Goal: Use online tool/utility: Utilize a website feature to perform a specific function

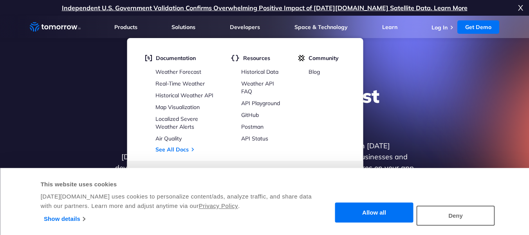
click at [397, 82] on div "Explore the World’s Best Weather API Get reliable and precise weather data thro…" at bounding box center [264, 152] width 483 height 166
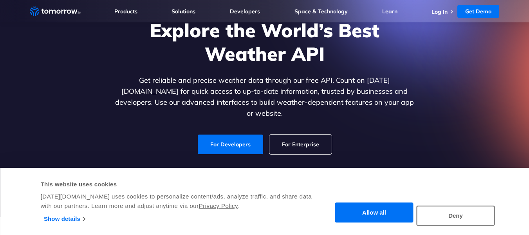
scroll to position [66, 0]
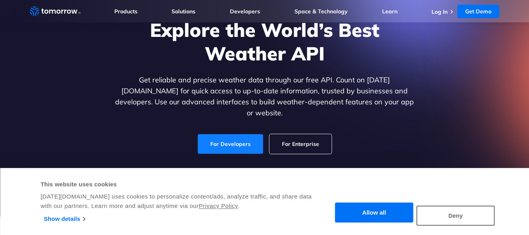
click at [240, 138] on link "For Developers" at bounding box center [230, 144] width 65 height 20
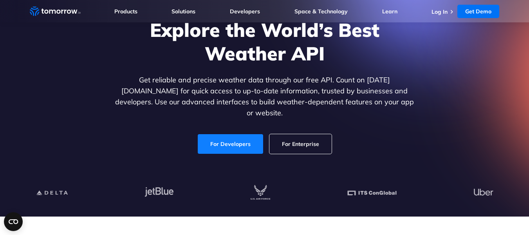
click at [221, 136] on link "For Developers" at bounding box center [230, 144] width 65 height 20
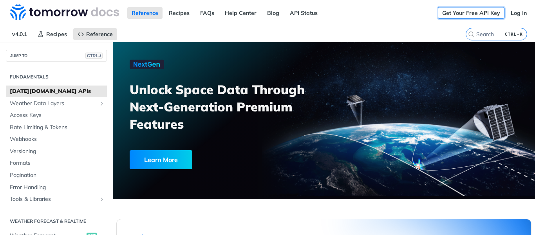
click at [462, 14] on link "Get Your Free API Key" at bounding box center [471, 13] width 67 height 12
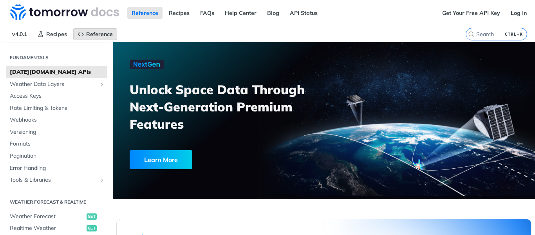
scroll to position [19, 0]
click at [92, 33] on span "Reference" at bounding box center [99, 34] width 27 height 7
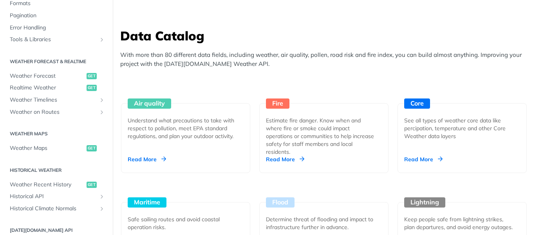
scroll to position [117, 0]
click at [41, 78] on span "Weather Forecast" at bounding box center [47, 77] width 75 height 8
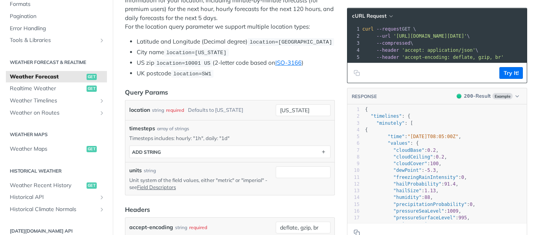
scroll to position [178, 0]
click at [502, 78] on button "Try It!" at bounding box center [510, 73] width 23 height 12
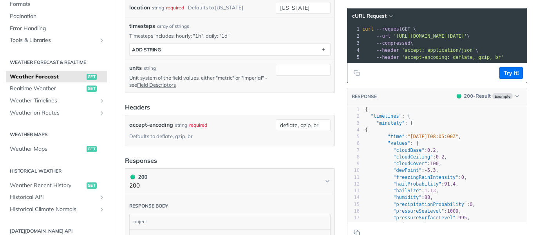
scroll to position [0, 0]
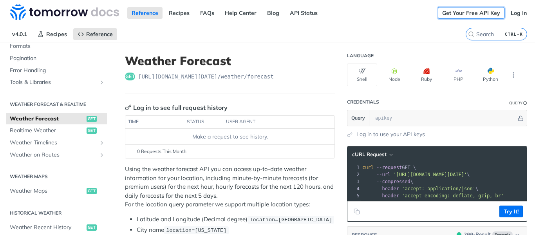
click at [445, 17] on link "Get Your Free API Key" at bounding box center [471, 13] width 67 height 12
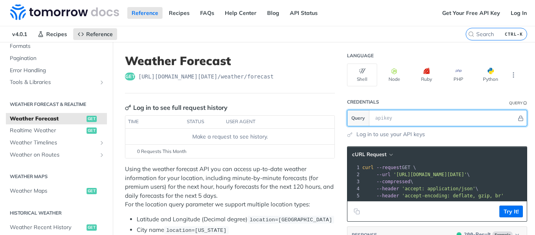
click at [387, 118] on input "text" at bounding box center [443, 118] width 145 height 16
paste input "7mAgEZlxRhOFlZyltI0EPQYBxBxeyk3Z"
type input "7mAgEZlxRhOFlZyltI0EPQYBxBxeyk3Z"
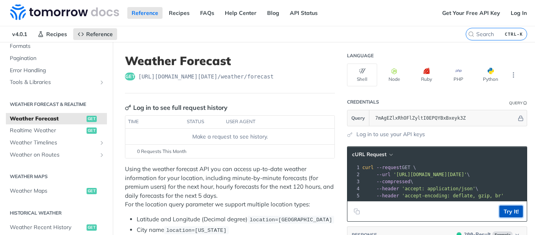
click at [499, 217] on button "Try It!" at bounding box center [510, 211] width 23 height 12
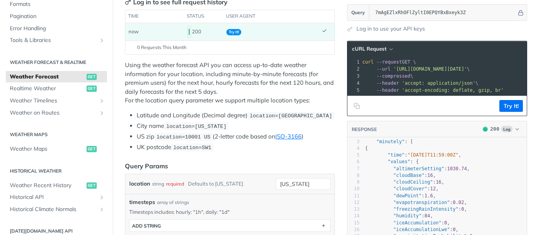
scroll to position [14, 0]
click at [457, 171] on span ""altimeterSetting" : 1030.74 ," at bounding box center [417, 168] width 105 height 5
type textarea "{ "timelines": { "minutely": [ { "time": "2025-10-10T11:59:00Z", "values": { "a…"
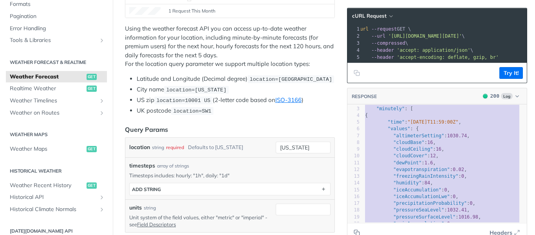
scroll to position [141, 0]
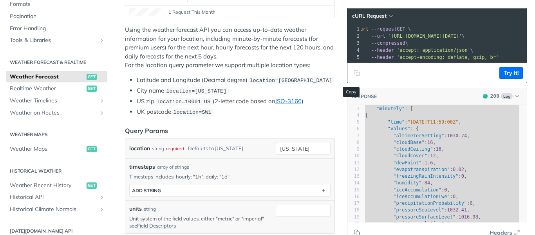
click at [354, 76] on icon "Copy to clipboard" at bounding box center [357, 73] width 6 height 6
click at [431, 39] on pre "--url 'https://api.tomorrow.io/v4/weather/forecast?location=new%20york&apikey=7…" at bounding box center [510, 36] width 308 height 7
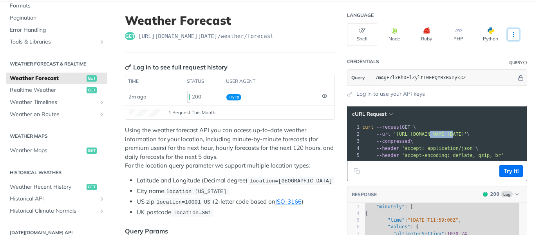
click at [510, 31] on icon "More ellipsis" at bounding box center [513, 34] width 7 height 7
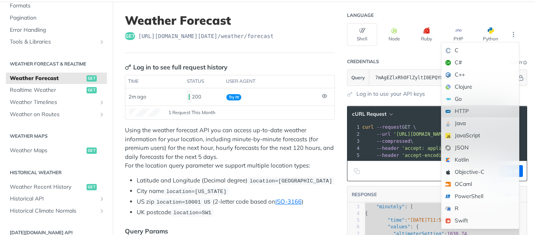
click at [452, 108] on div "HTTP" at bounding box center [480, 111] width 78 height 12
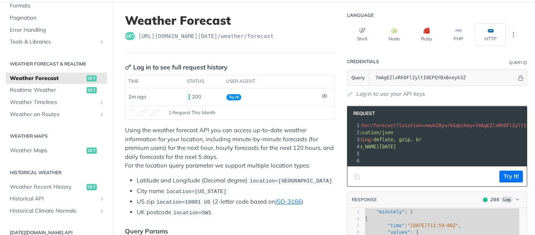
click at [360, 125] on span "/v4/weather/forecast?location=new%20york&apikey=7mAgEZlxRhOFlZyltI0EPQYBxBxeyk3Z" at bounding box center [453, 125] width 226 height 5
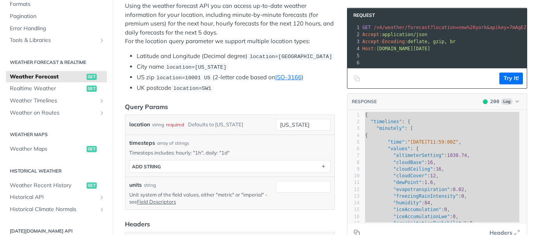
scroll to position [165, 0]
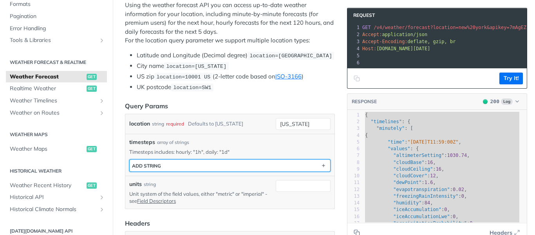
click at [187, 168] on button "ADD string" at bounding box center [230, 165] width 201 height 12
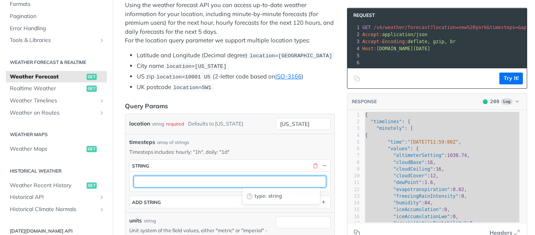
click at [194, 178] on input "text" at bounding box center [230, 181] width 193 height 12
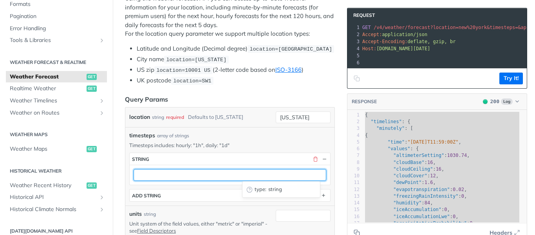
scroll to position [172, 0]
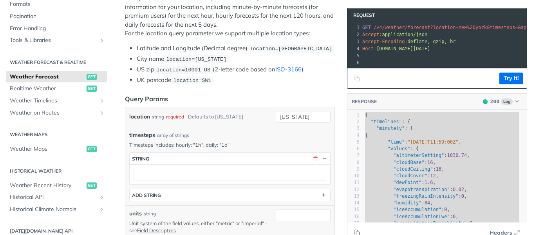
click at [186, 143] on p "Timesteps includes: hourly: "1h", daily: "1d"" at bounding box center [229, 144] width 201 height 7
copy p "hourly"
click at [210, 134] on div "timesteps array of strings" at bounding box center [229, 135] width 201 height 8
drag, startPoint x: 176, startPoint y: 143, endPoint x: 204, endPoint y: 144, distance: 27.4
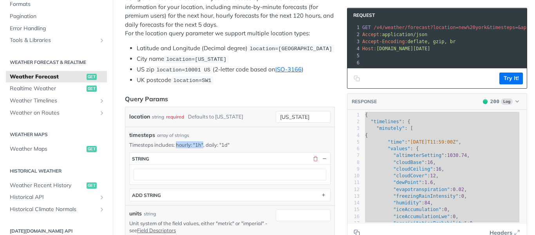
click at [204, 144] on p "Timesteps includes: hourly: "1h", daily: "1d"" at bounding box center [229, 144] width 201 height 7
click at [286, 120] on input "new york" at bounding box center [303, 117] width 55 height 12
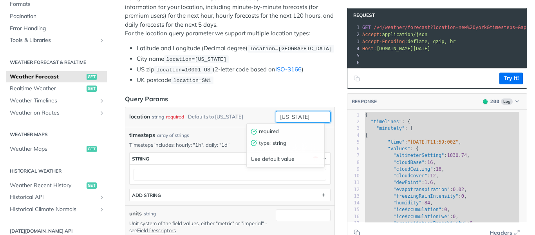
click at [286, 120] on input "new york" at bounding box center [303, 117] width 55 height 12
click at [302, 121] on div "required type : string Use default value" at bounding box center [285, 145] width 82 height 48
click at [302, 121] on div "new york required type : string Use default value" at bounding box center [303, 117] width 55 height 12
click at [302, 121] on div "required type : string Use default value" at bounding box center [285, 145] width 82 height 48
click at [302, 121] on div "new york" at bounding box center [303, 117] width 55 height 12
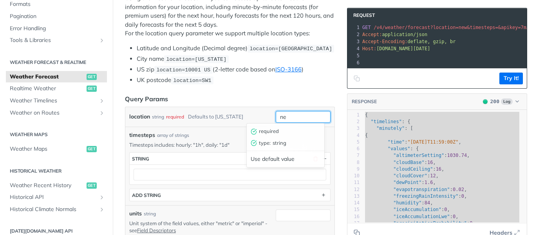
type input "n"
type input "Gandhinagar"
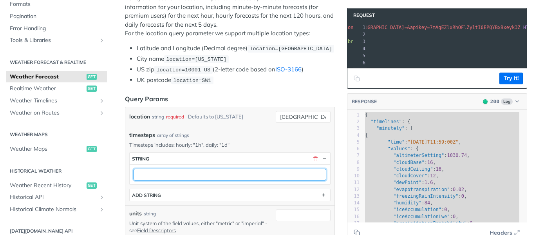
click at [167, 175] on input "text" at bounding box center [230, 174] width 193 height 12
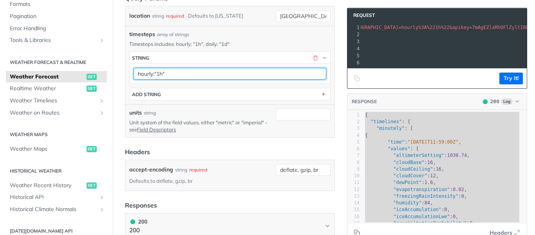
scroll to position [274, 0]
type input "hourly:"1h""
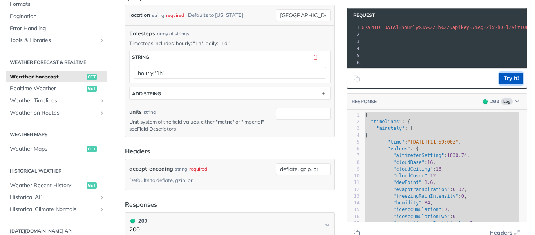
click at [504, 81] on button "Try It!" at bounding box center [510, 78] width 23 height 12
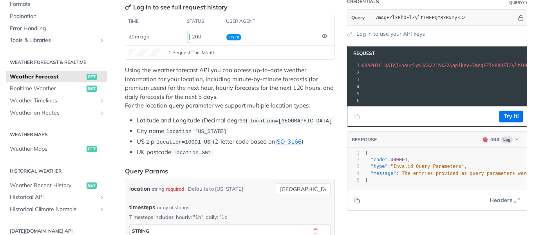
scroll to position [100, 0]
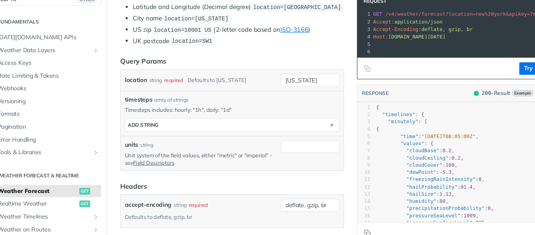
scroll to position [217, 0]
click at [296, 86] on input "new york" at bounding box center [303, 90] width 55 height 12
type input "Gandhinagar"
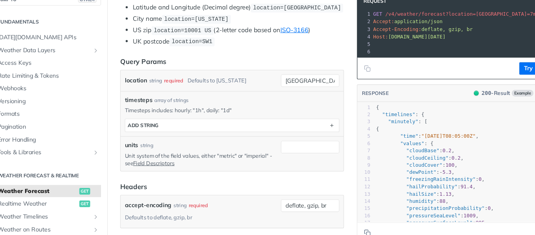
click at [504, 82] on button "Try It!" at bounding box center [510, 78] width 23 height 12
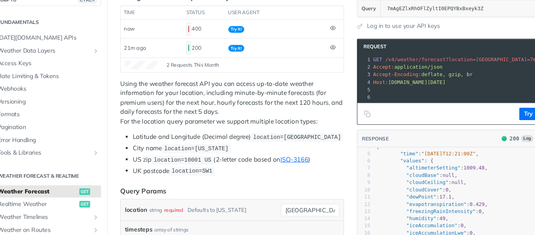
scroll to position [0, 0]
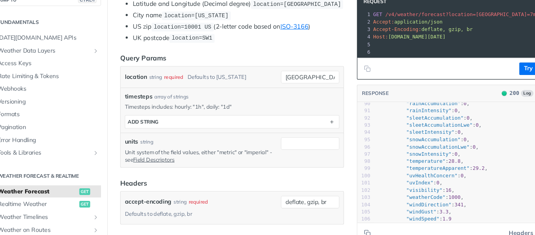
click at [209, 110] on p "Timesteps includes: hourly: "1h", daily: "1d"" at bounding box center [229, 113] width 201 height 7
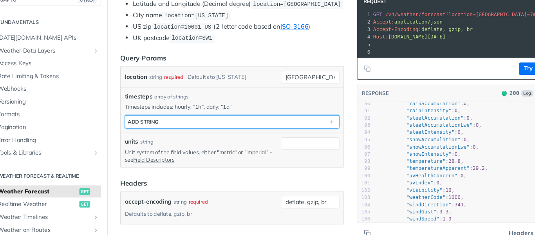
click at [226, 127] on button "ADD string" at bounding box center [230, 128] width 201 height 12
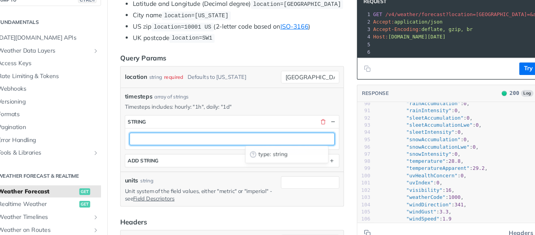
click at [213, 143] on input "text" at bounding box center [230, 144] width 193 height 12
type input "1h"
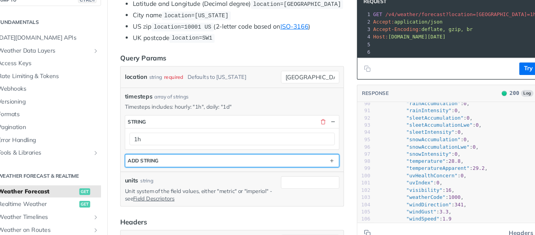
click at [221, 167] on button "ADD string" at bounding box center [230, 165] width 201 height 12
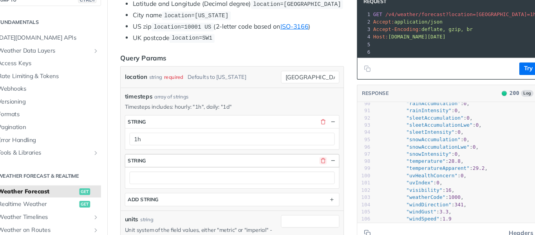
click at [312, 164] on button "button" at bounding box center [315, 164] width 7 height 7
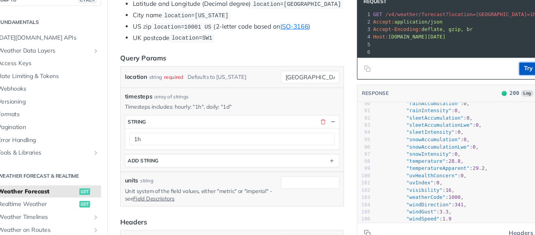
click at [503, 84] on button "Try It!" at bounding box center [510, 78] width 23 height 12
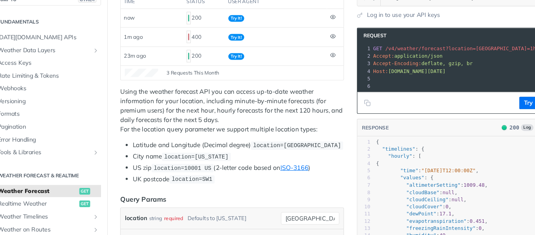
click at [436, 198] on pre ""cloudBase" : null ," at bounding box center [444, 195] width 163 height 7
type textarea "{ "timelines": { "hourly": [ { "time": "2025-10-10T12:00:00Z", "values": { "alt…"
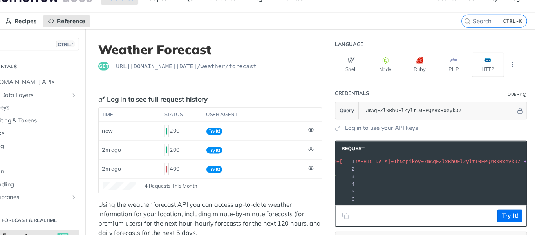
scroll to position [0, 83]
click at [469, 179] on pre "Accept-Encoding: deflate, gzip, br" at bounding box center [417, 179] width 279 height 7
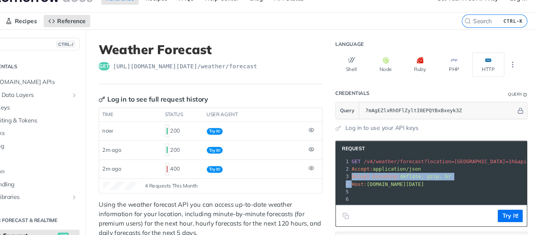
click at [469, 179] on pre "Accept-Encoding: deflate, gzip, br" at bounding box center [500, 179] width 279 height 7
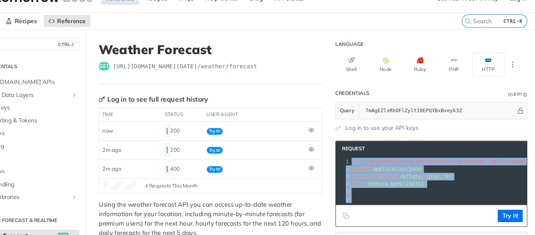
copy div "GET /v4/weather/forecast?location=Gandhinagar&timesteps=1h&apikey=7mAgEZlxRhOFl…"
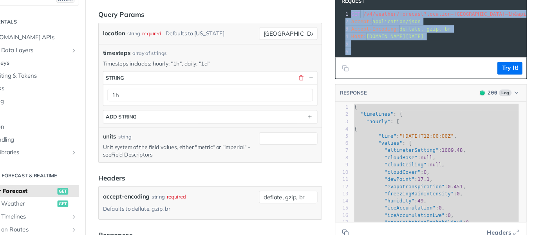
scroll to position [348, 0]
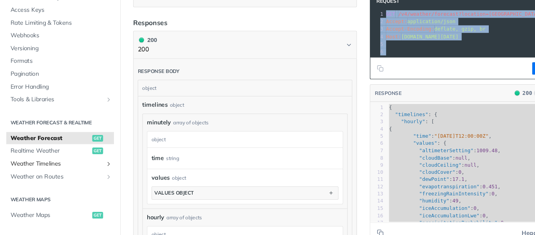
click at [47, 169] on span "Weather Timelines" at bounding box center [53, 168] width 87 height 8
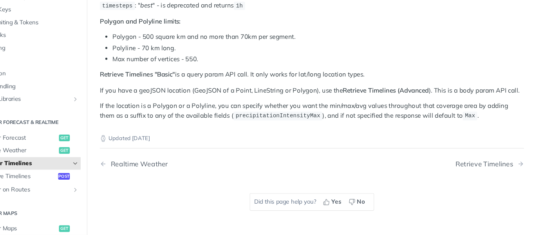
scroll to position [110, 0]
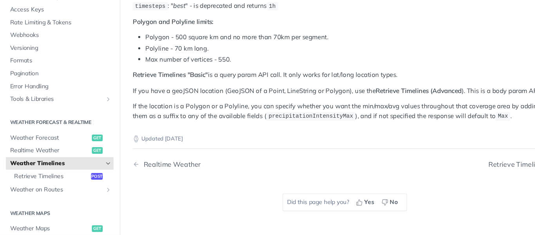
click at [99, 165] on icon "Hide subpages for Weather Timelines" at bounding box center [102, 167] width 6 height 6
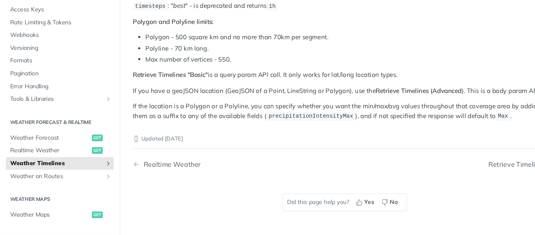
click at [99, 165] on icon "Show subpages for Weather Timelines" at bounding box center [102, 167] width 6 height 6
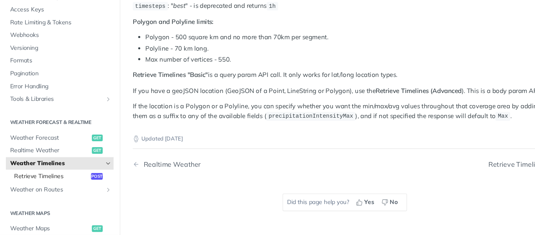
click at [62, 179] on span "Retrieve Timelines" at bounding box center [49, 180] width 70 height 8
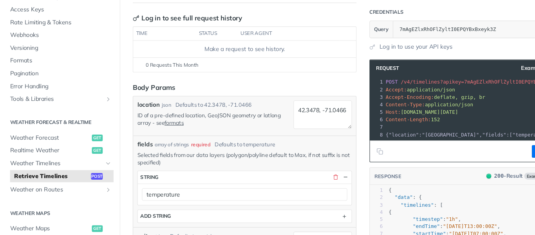
scroll to position [76, 0]
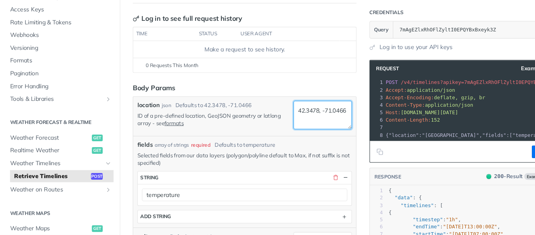
click at [292, 116] on textarea "42.3478, -71.0466" at bounding box center [303, 122] width 55 height 27
drag, startPoint x: 294, startPoint y: 118, endPoint x: 272, endPoint y: 118, distance: 21.9
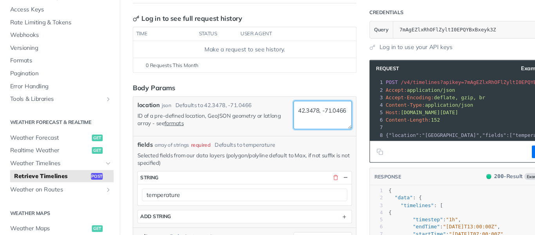
click at [276, 118] on textarea "42.3478, -71.0466" at bounding box center [303, 122] width 55 height 27
paste textarea "23.2156"
drag, startPoint x: 297, startPoint y: 125, endPoint x: 269, endPoint y: 124, distance: 27.8
click at [276, 124] on textarea "23.2156, -71.0466" at bounding box center [303, 122] width 55 height 27
paste textarea "72.6369"
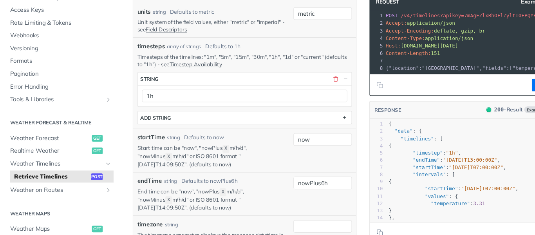
scroll to position [305, 0]
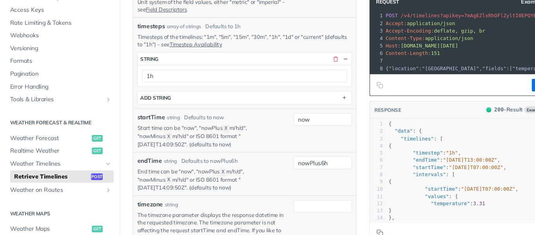
type textarea "23.2156, 72.6369"
drag, startPoint x: 227, startPoint y: 180, endPoint x: 164, endPoint y: 188, distance: 63.5
click at [164, 188] on p "End time can be "now", "nowPlus X m/h/d", "nowMinus X m/h/d" or ISO 8601 format…" at bounding box center [200, 182] width 143 height 22
copy p "2019-03-20T14:09:50Z"
click at [280, 125] on input "now" at bounding box center [303, 126] width 55 height 12
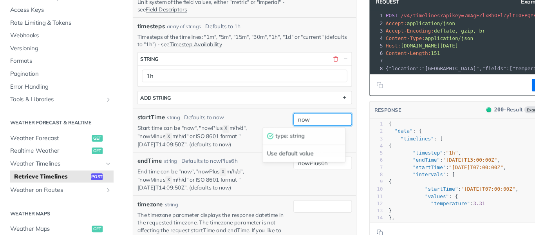
click at [280, 125] on input "now" at bounding box center [303, 126] width 55 height 12
paste input "2025-10-11T14:09:50Z"
type input "2025-10-11T14:09:50Z"
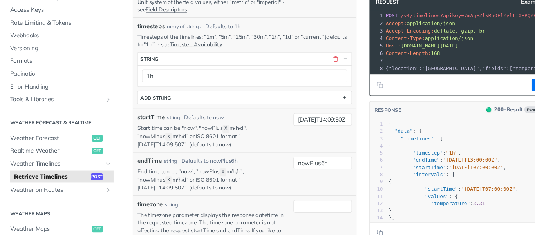
scroll to position [0, 0]
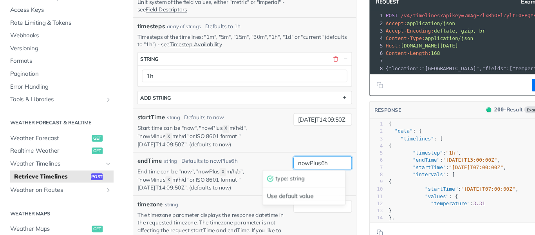
click at [285, 165] on input "nowPlus6h" at bounding box center [303, 167] width 55 height 12
paste input "2025-10-13T14:09:50Z"
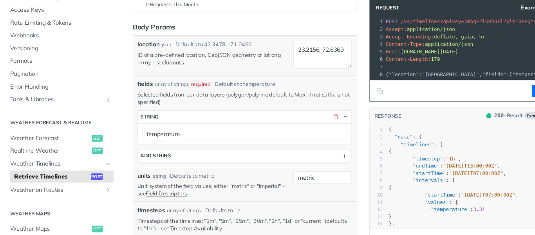
scroll to position [136, 0]
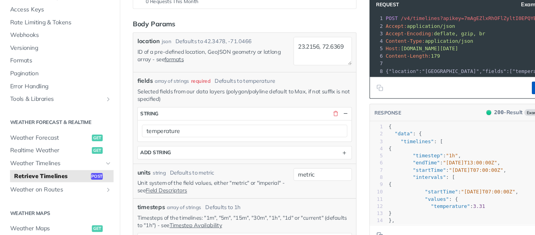
type input "2025-10-13T14:09:50Z"
click at [499, 103] on button "Try It!" at bounding box center [510, 97] width 23 height 12
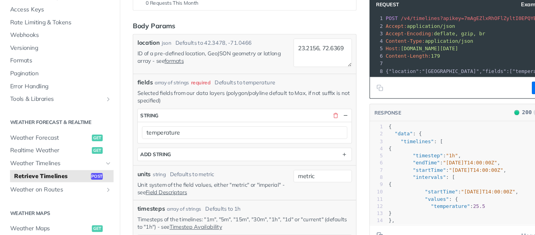
click at [448, 150] on pre ""timelines" : [" at bounding box center [444, 147] width 163 height 7
type textarea ""timelines": ["
click at [448, 150] on pre ""timelines" : [" at bounding box center [444, 147] width 163 height 7
click at [414, 150] on pre ""timelines" : [" at bounding box center [444, 147] width 163 height 7
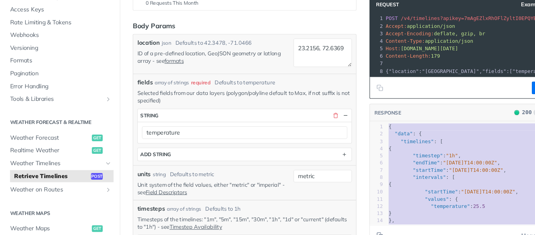
scroll to position [13, 0]
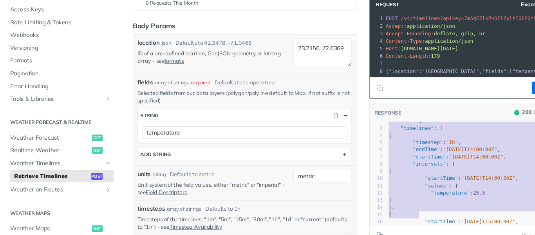
drag, startPoint x: 356, startPoint y: 138, endPoint x: 417, endPoint y: 227, distance: 107.7
click at [417, 227] on div "RESPONSE 200 Log { "data": { "timelines": [ { "timestep": "1h", "endTime": "202…" at bounding box center [437, 179] width 180 height 134
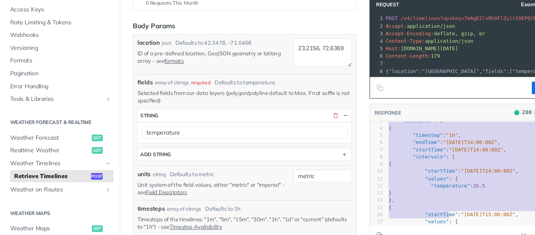
type textarea "{ "data": { "timelines": [ { "timestep": "1h", "endTime": "2025-10-13T14:00:00Z…"
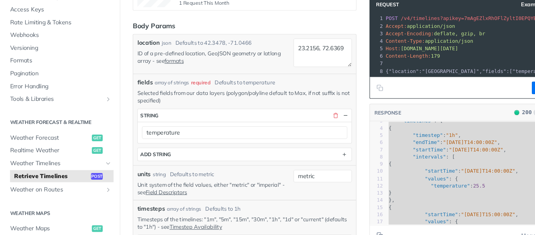
click at [425, 54] on span "application/json" at bounding box center [421, 52] width 45 height 5
copy div "POST /v4/timelines?apikey=7mAgEZlxRhOFlZyltI0EPQYBxBxeyk3Z HTTP/1.1 2 Accept: a…"
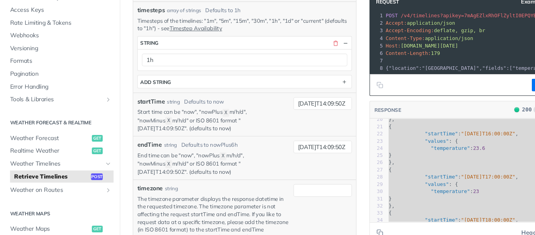
scroll to position [321, 0]
click at [304, 110] on input "2025-10-11T14:09:50Z" at bounding box center [303, 112] width 55 height 12
type input "2025-10-13T14:09:50Z"
click at [303, 97] on section "ADD string" at bounding box center [229, 91] width 201 height 13
click at [303, 151] on input "2025-10-13T14:09:50Z" at bounding box center [303, 152] width 55 height 12
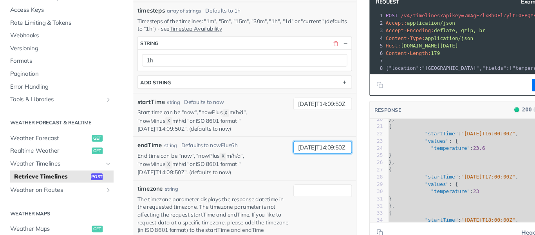
type input "2025-10-19T14:09:50Z"
click at [315, 120] on div "2025-10-13T14:09:50Z" at bounding box center [303, 122] width 55 height 33
click at [501, 99] on button "Try It!" at bounding box center [510, 94] width 23 height 12
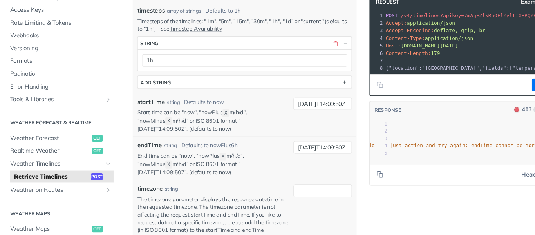
scroll to position [0, 201]
click at [303, 152] on input "2025-10-19T14:09:50Z" at bounding box center [303, 152] width 55 height 12
click at [304, 152] on input "2025-10-19T14:09:50Z" at bounding box center [303, 152] width 55 height 12
click at [425, 154] on span ""The plan is restricted and cannot perform this action. Adjust action and try a…" at bounding box center [378, 150] width 360 height 5
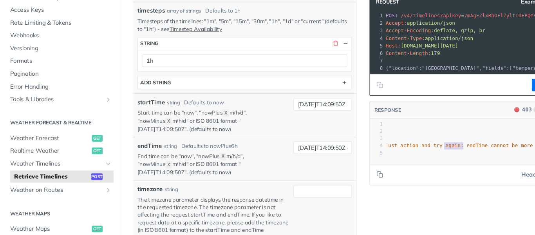
click at [425, 154] on span ""The plan is restricted and cannot perform this action. Adjust action and try a…" at bounding box center [378, 150] width 360 height 5
type textarea ""message": "The plan is restricted and cannot perform this action. Adjust actio…"
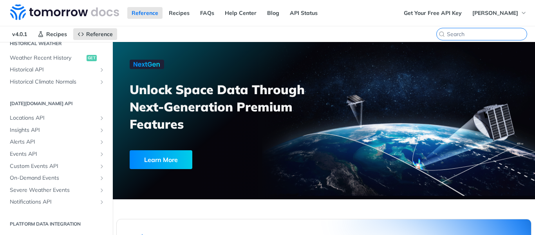
click at [484, 33] on input "CTRL-K" at bounding box center [487, 34] width 80 height 7
click at [336, 29] on nav "v4.0.1 Recipes Reference" at bounding box center [233, 34] width 466 height 16
click at [252, 9] on link "Help Center" at bounding box center [241, 13] width 40 height 12
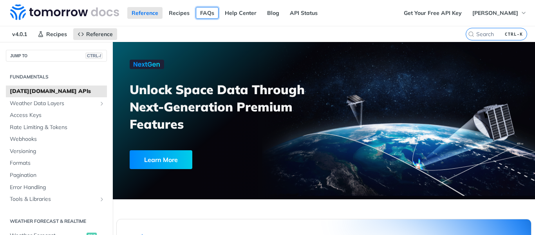
click at [215, 13] on link "FAQs" at bounding box center [207, 13] width 23 height 12
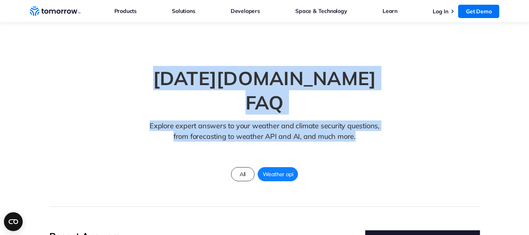
drag, startPoint x: 188, startPoint y: 74, endPoint x: 381, endPoint y: 119, distance: 198.5
click at [381, 119] on div "[DATE][DOMAIN_NAME] FAQ Explore expert answers to your weather and climate secu…" at bounding box center [265, 108] width 266 height 92
click at [367, 120] on p "Explore expert answers to your weather and climate security questions, from for…" at bounding box center [264, 136] width 237 height 33
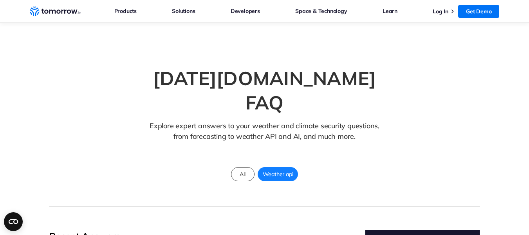
drag, startPoint x: 367, startPoint y: 112, endPoint x: 210, endPoint y: 72, distance: 162.2
drag, startPoint x: 210, startPoint y: 72, endPoint x: 183, endPoint y: 75, distance: 27.6
click at [183, 75] on div "[DATE][DOMAIN_NAME] FAQ Explore expert answers to your weather and climate secu…" at bounding box center [265, 108] width 266 height 92
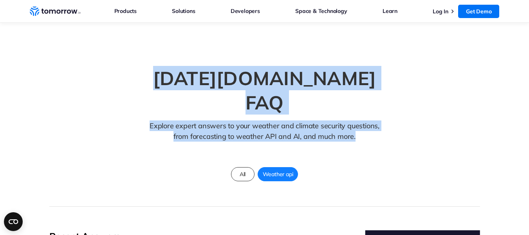
drag, startPoint x: 183, startPoint y: 75, endPoint x: 374, endPoint y: 119, distance: 196.6
click at [374, 119] on div "[DATE][DOMAIN_NAME] FAQ Explore expert answers to your weather and climate secu…" at bounding box center [265, 108] width 266 height 92
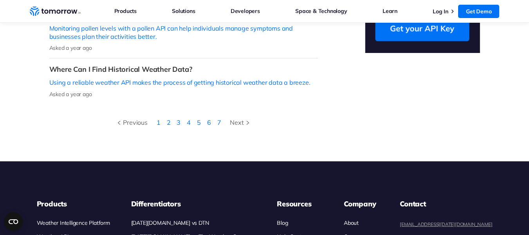
scroll to position [408, 0]
